Goal: Browse casually

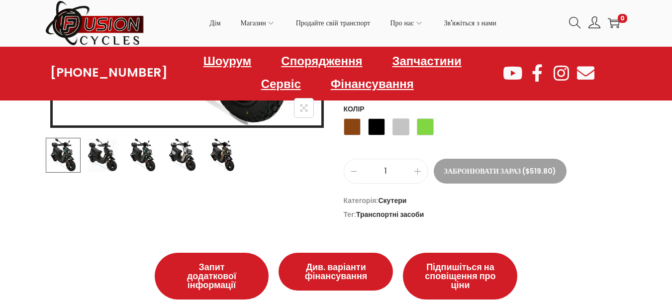
scroll to position [249, 0]
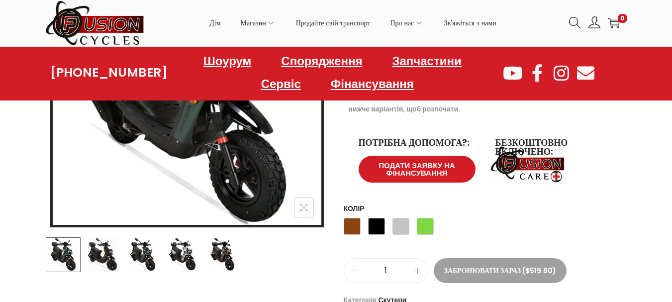
click at [185, 253] on img at bounding box center [182, 254] width 35 height 35
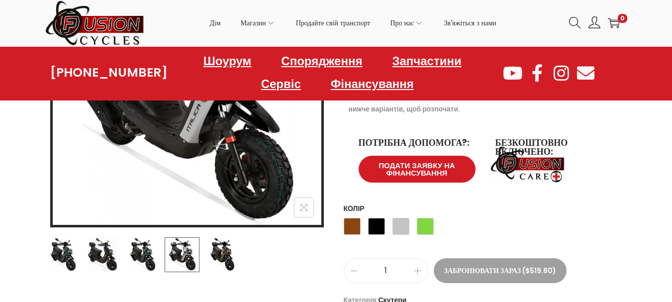
click at [224, 255] on img at bounding box center [222, 254] width 35 height 35
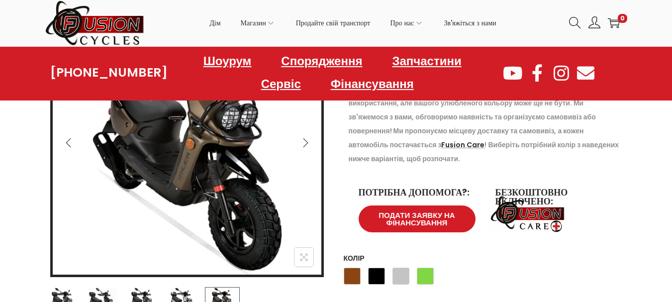
scroll to position [298, 0]
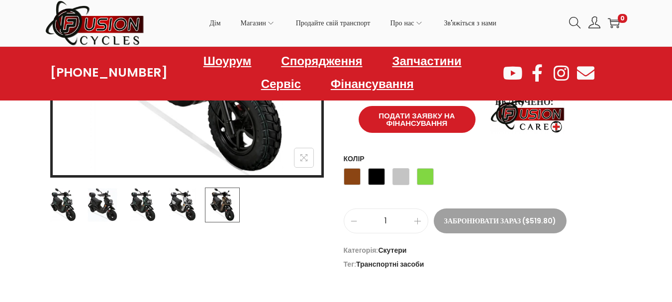
click at [141, 212] on img at bounding box center [142, 204] width 35 height 35
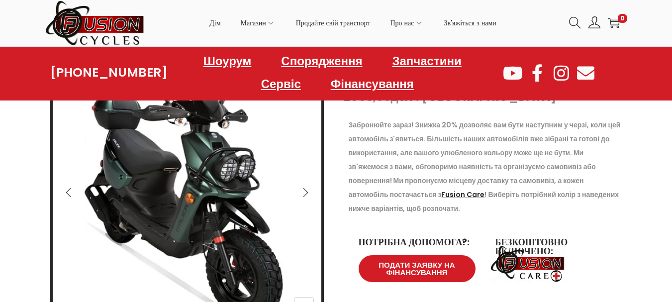
scroll to position [249, 0]
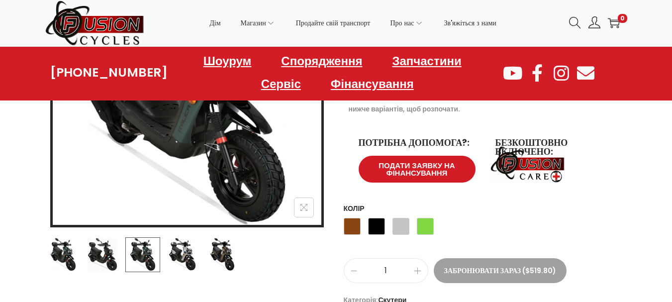
click at [103, 252] on img at bounding box center [102, 254] width 35 height 35
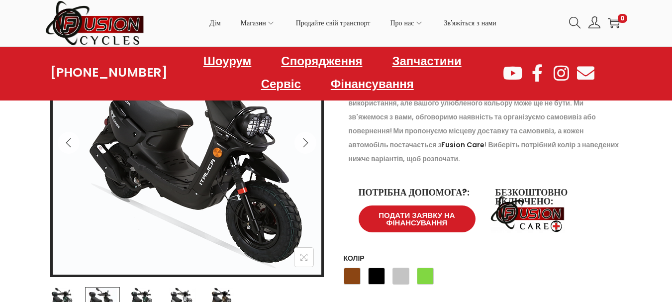
scroll to position [348, 0]
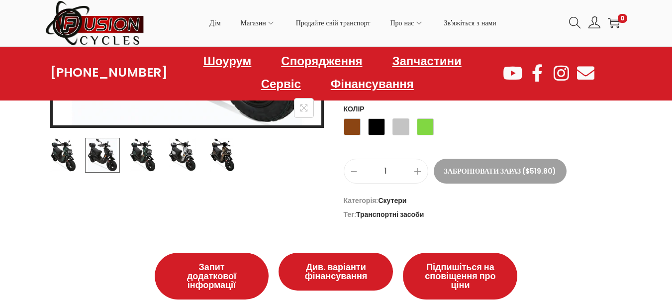
click at [58, 143] on img at bounding box center [63, 155] width 35 height 35
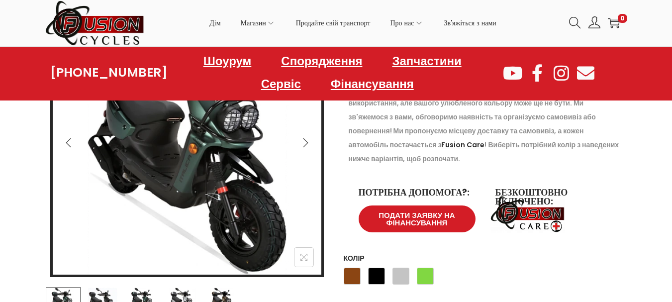
scroll to position [249, 0]
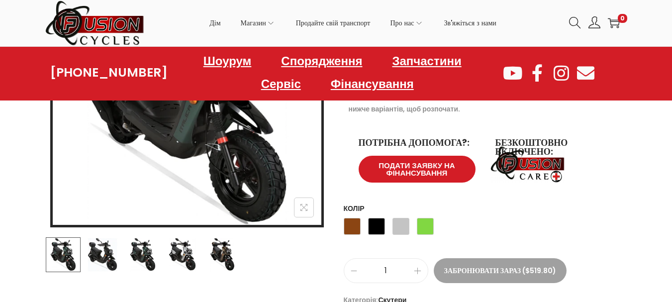
click at [180, 256] on img at bounding box center [182, 254] width 35 height 35
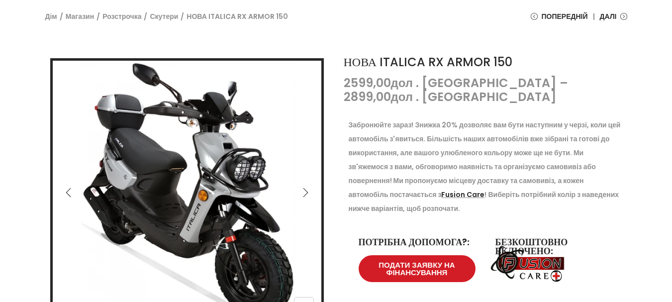
scroll to position [0, 0]
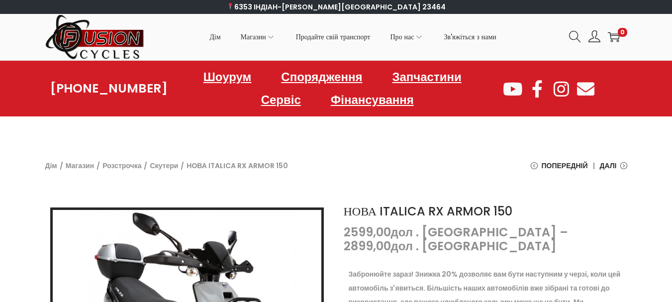
click at [211, 135] on div at bounding box center [336, 128] width 662 height 15
click at [210, 135] on div at bounding box center [336, 128] width 662 height 15
